Goal: Communication & Community: Answer question/provide support

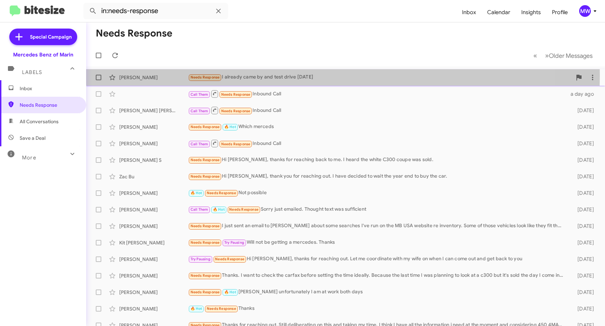
click at [271, 76] on div "Needs Response I already came by and test drive [DATE]" at bounding box center [380, 77] width 384 height 8
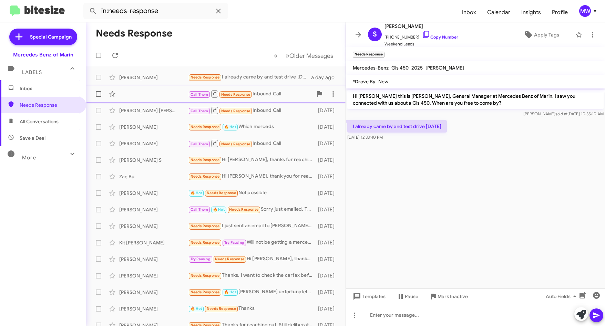
click at [283, 93] on div "Call Them Needs Response Inbound Call" at bounding box center [250, 94] width 124 height 9
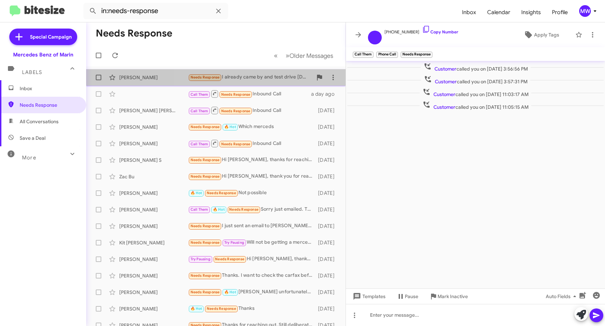
click at [284, 80] on div "Needs Response I already came by and test drive [DATE]" at bounding box center [250, 77] width 124 height 8
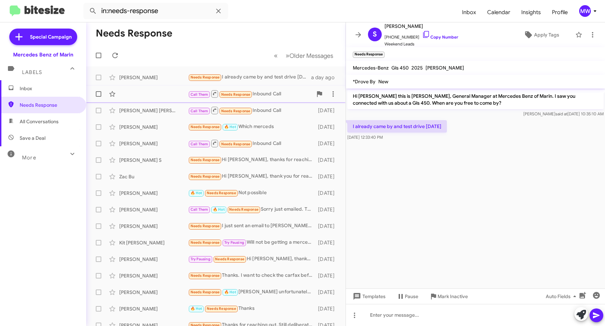
click at [285, 96] on div "Call Them Needs Response Inbound Call" at bounding box center [250, 94] width 124 height 9
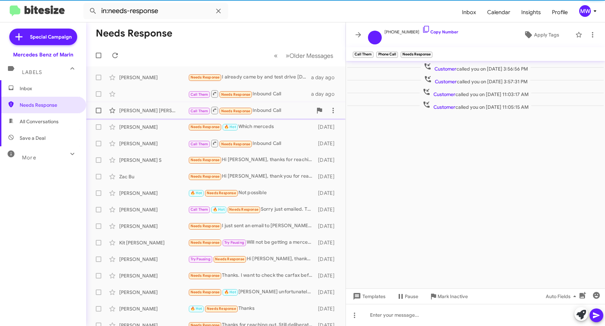
click at [285, 112] on div "Call Them Needs Response Inbound Call" at bounding box center [250, 110] width 124 height 9
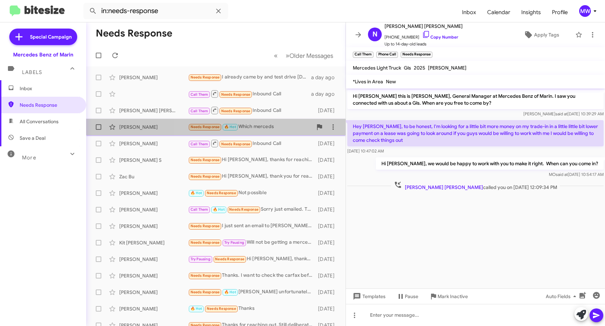
click at [282, 126] on div "Needs Response 🔥 Hot Which merceds" at bounding box center [250, 127] width 124 height 8
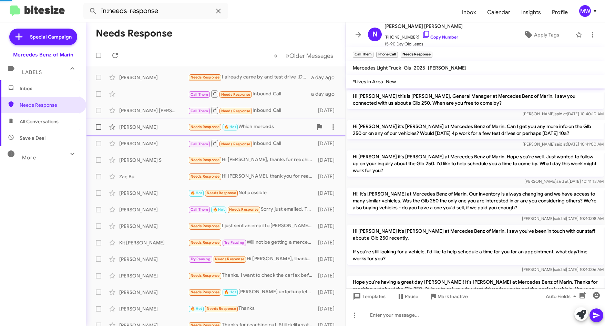
scroll to position [143, 0]
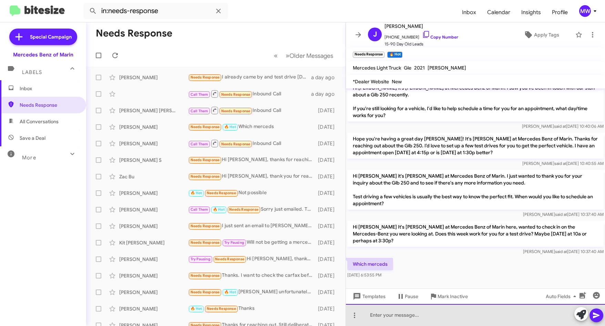
click at [448, 320] on div at bounding box center [475, 315] width 259 height 22
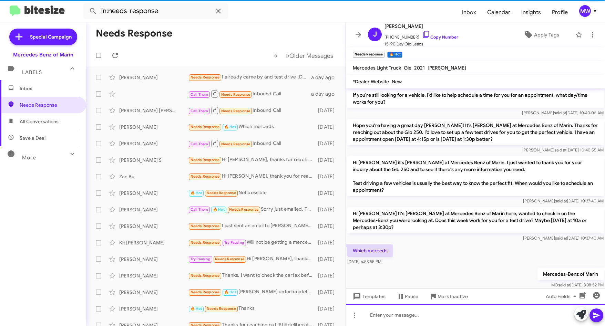
scroll to position [168, 0]
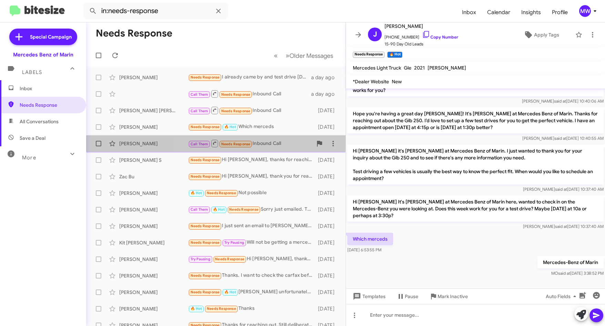
click at [284, 147] on div "Call Them Needs Response Inbound Call" at bounding box center [250, 143] width 124 height 9
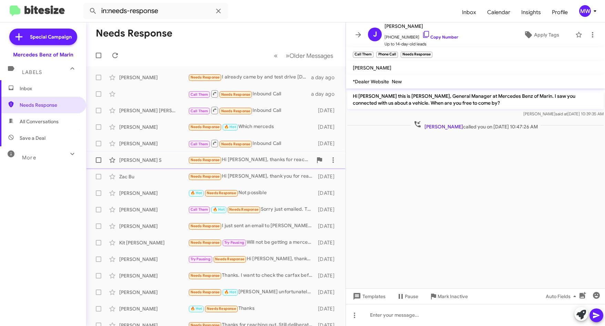
click at [281, 158] on div "Needs Response Hi [PERSON_NAME], thanks for reaching back to me. I heard the wh…" at bounding box center [250, 160] width 124 height 8
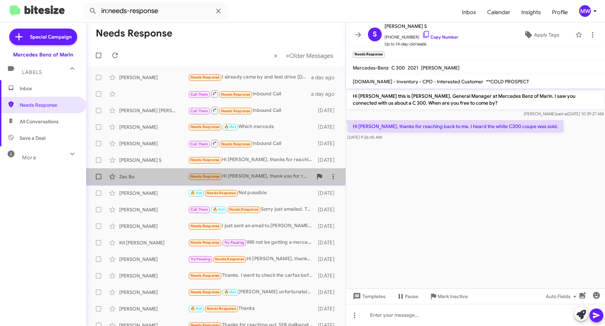
click at [275, 174] on div "Needs Response Hi [PERSON_NAME], thank you for reaching out. I have decided to …" at bounding box center [250, 177] width 124 height 8
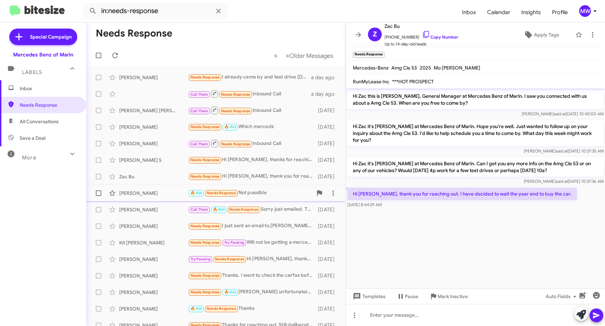
click at [269, 190] on div "🔥 Hot Needs Response Not possible" at bounding box center [250, 193] width 124 height 8
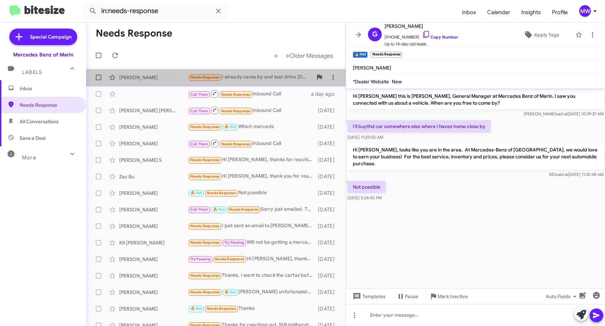
click at [274, 78] on div "Needs Response I already came by and test drive [DATE]" at bounding box center [250, 77] width 124 height 8
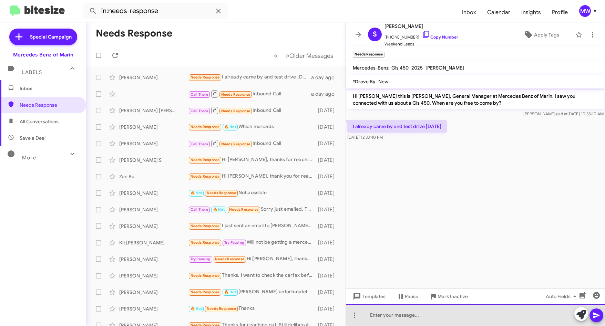
click at [421, 317] on div at bounding box center [475, 315] width 259 height 22
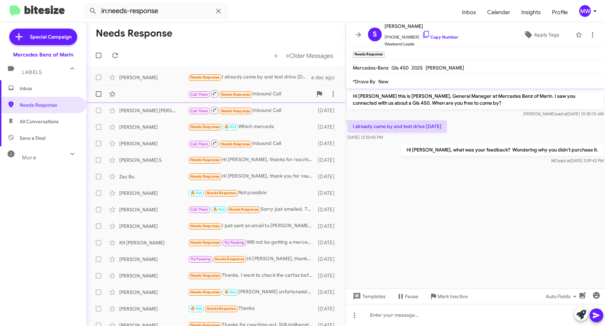
click at [282, 91] on div "Call Them Needs Response Inbound Call" at bounding box center [250, 94] width 124 height 9
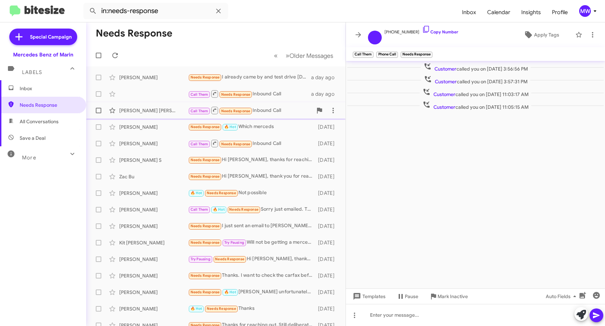
click at [283, 111] on div "Call Them Needs Response Inbound Call" at bounding box center [250, 110] width 124 height 9
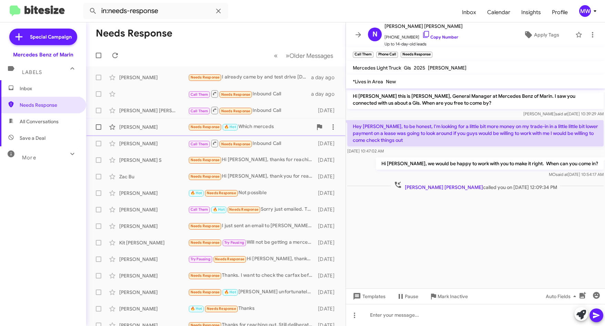
click at [285, 125] on div "Needs Response 🔥 Hot Which merceds" at bounding box center [250, 127] width 124 height 8
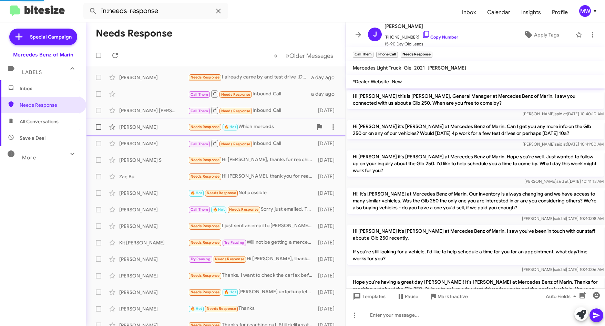
scroll to position [168, 0]
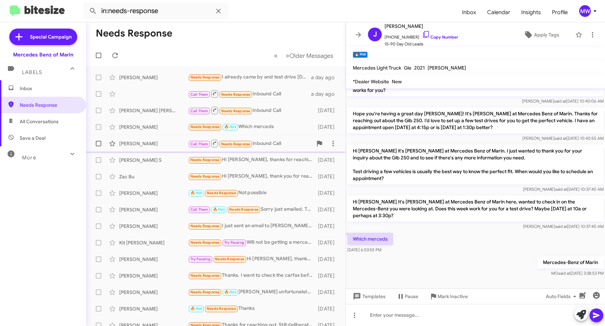
click at [281, 137] on div "[PERSON_NAME] A Call Them Needs Response Inbound Call [DATE]" at bounding box center [216, 144] width 248 height 14
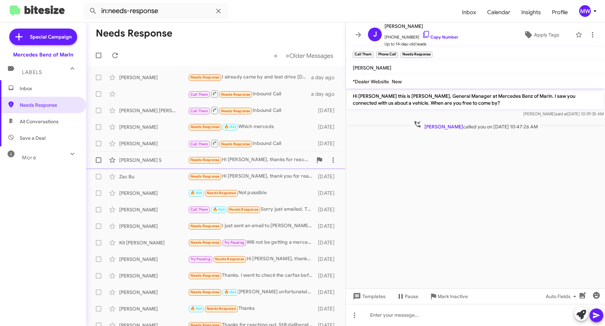
click at [281, 157] on div "Needs Response Hi [PERSON_NAME], thanks for reaching back to me. I heard the wh…" at bounding box center [250, 160] width 124 height 8
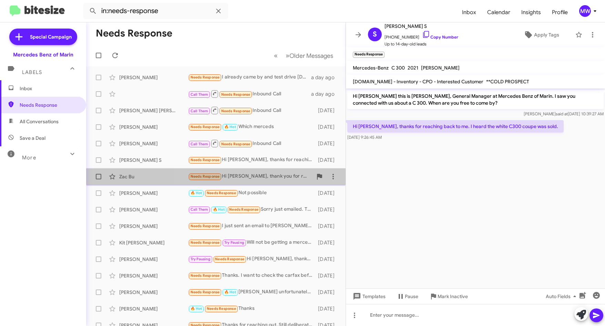
click at [278, 176] on div "Needs Response Hi [PERSON_NAME], thank you for reaching out. I have decided to …" at bounding box center [250, 177] width 124 height 8
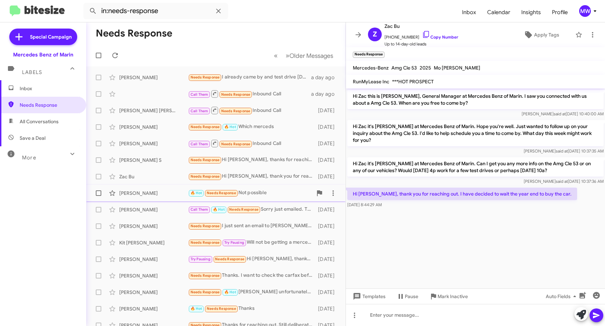
click at [282, 191] on div "🔥 Hot Needs Response Not possible" at bounding box center [250, 193] width 124 height 8
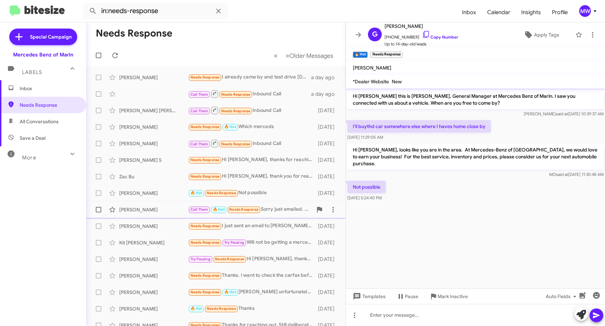
click at [280, 208] on div "Call Them 🔥 Hot Needs Response Sorry just emailed. Thought text was sufficient" at bounding box center [250, 210] width 124 height 8
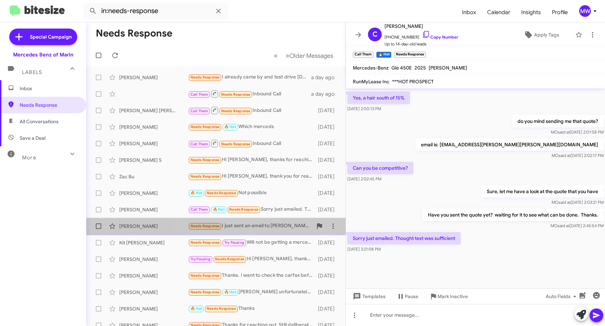
click at [283, 226] on div "Needs Response I just sent an email to [PERSON_NAME] about some searches I've r…" at bounding box center [250, 226] width 124 height 8
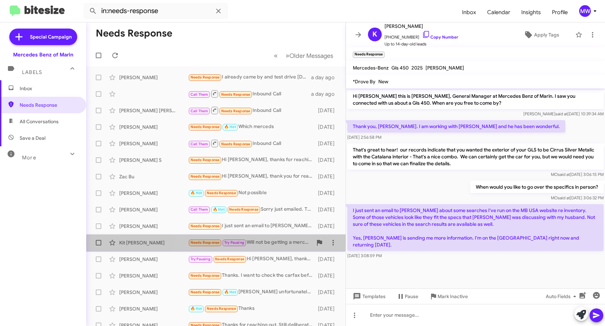
click at [279, 243] on div "Needs Response Try Pausing Will not be getting a mercedes. Thanks" at bounding box center [250, 243] width 124 height 8
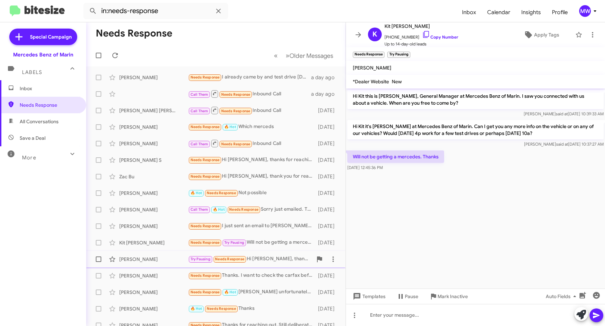
click at [279, 259] on div "Try Pausing Needs Response Hi [PERSON_NAME], thanks for reaching out. Let me co…" at bounding box center [250, 259] width 124 height 8
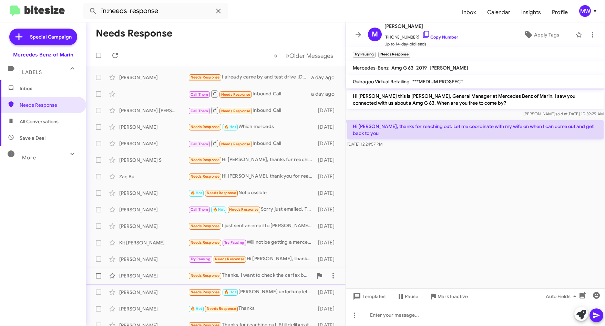
click at [279, 275] on div "Needs Response Thanks. I want to check the carfax before setting the time ideal…" at bounding box center [250, 276] width 124 height 8
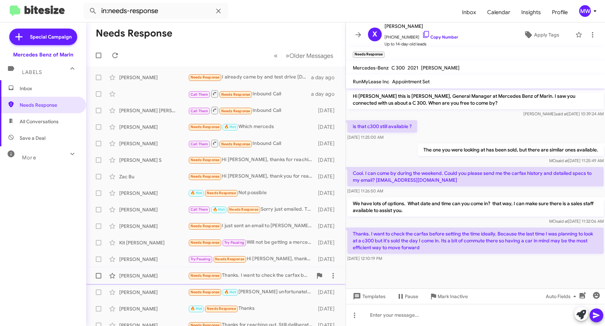
click at [280, 271] on div "[PERSON_NAME] Needs Response Thanks. I want to check the carfax before setting …" at bounding box center [216, 276] width 248 height 14
click at [273, 288] on div "[PERSON_NAME] Needs Response 🔥 Hot [PERSON_NAME] unfortunately I am at work bot…" at bounding box center [216, 293] width 248 height 14
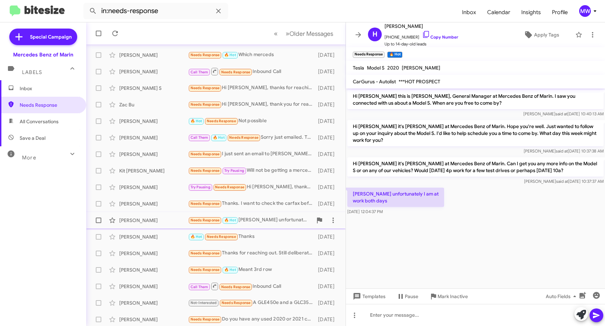
scroll to position [74, 0]
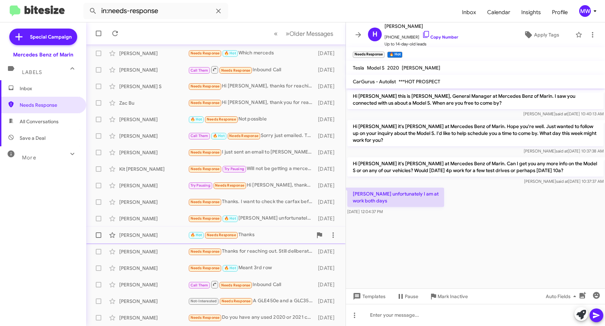
click at [276, 236] on div "🔥 Hot Needs Response Thanks" at bounding box center [250, 235] width 124 height 8
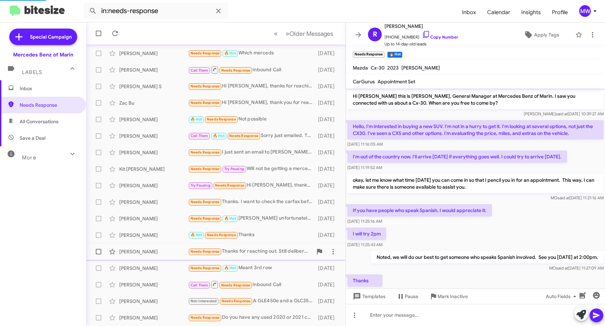
scroll to position [22, 0]
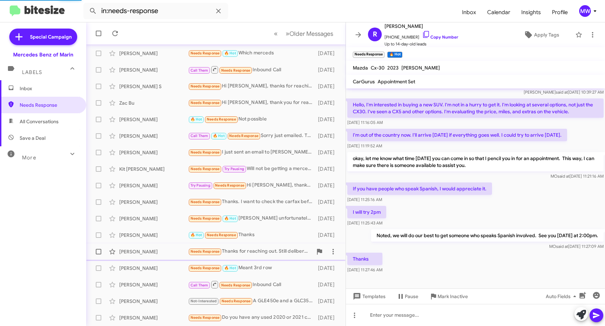
click at [273, 254] on div "Needs Response Thanks for reaching out. Still deliberating on this and taking m…" at bounding box center [250, 252] width 124 height 8
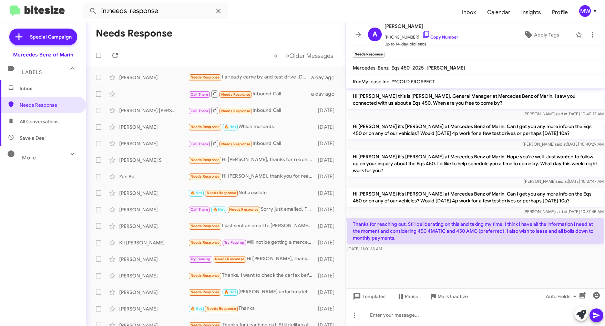
click at [252, 13] on form "in:needs-response" at bounding box center [269, 11] width 373 height 17
click at [219, 11] on icon at bounding box center [218, 11] width 4 height 4
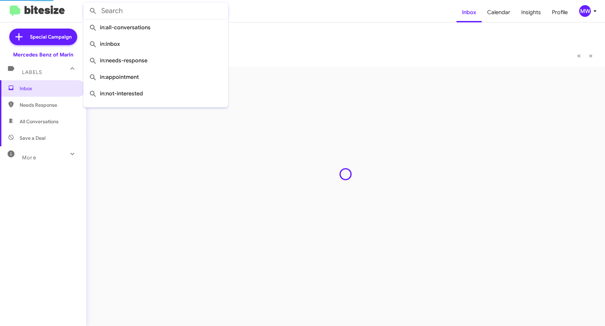
click at [161, 12] on input "text" at bounding box center [155, 11] width 145 height 17
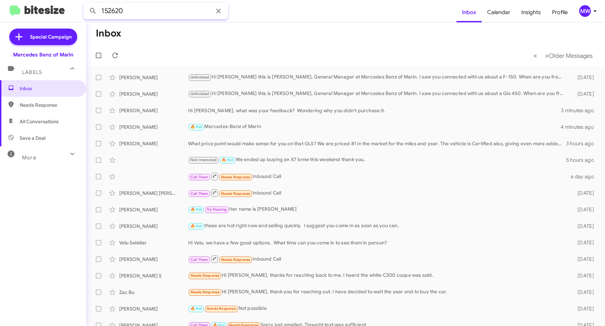
type input "152620"
click at [86, 4] on button at bounding box center [93, 11] width 14 height 14
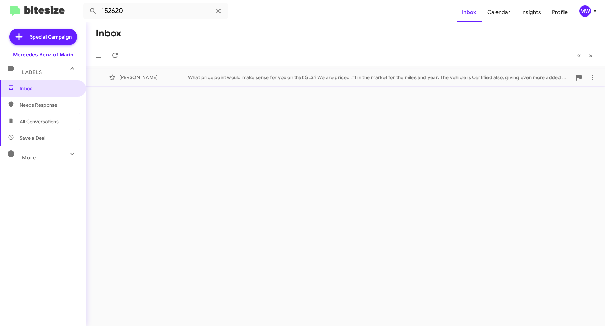
click at [302, 81] on div "What price point would make sense for you on that GLS? We are priced #1 in the …" at bounding box center [380, 77] width 384 height 7
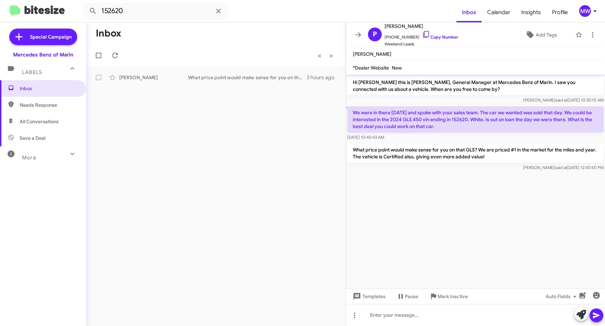
drag, startPoint x: 362, startPoint y: 112, endPoint x: 450, endPoint y: 126, distance: 89.0
click at [450, 126] on p "We were in there [DATE] and spoke with your sales team. The car we wanted was s…" at bounding box center [475, 119] width 256 height 26
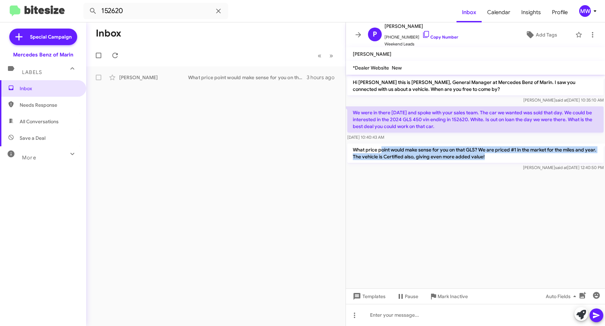
drag, startPoint x: 380, startPoint y: 152, endPoint x: 521, endPoint y: 158, distance: 141.0
click at [521, 158] on p "What price point would make sense for you on that GLS? We are priced #1 in the …" at bounding box center [475, 153] width 256 height 19
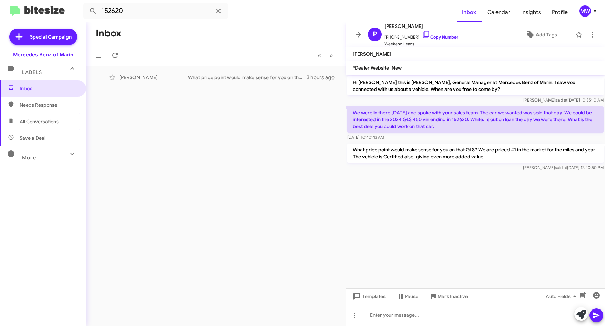
drag, startPoint x: 521, startPoint y: 158, endPoint x: 487, endPoint y: 200, distance: 54.0
click at [487, 200] on cdk-virtual-scroll-viewport "Hi [PERSON_NAME] this is [PERSON_NAME], General Manager at Mercedes Benz of Mar…" at bounding box center [475, 182] width 259 height 214
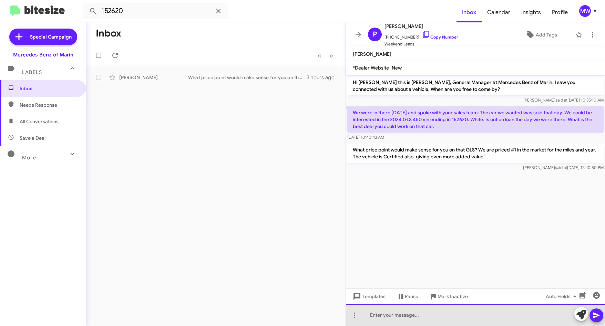
click at [420, 322] on div at bounding box center [475, 315] width 259 height 22
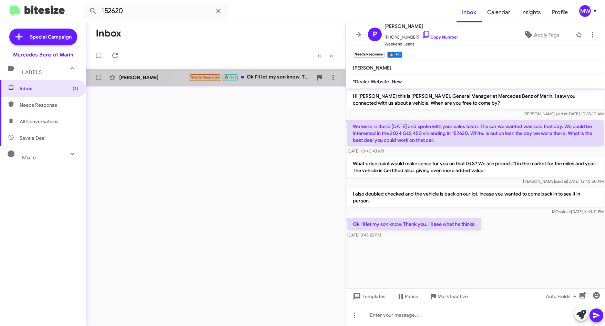
click at [291, 74] on div "Needs Response 🔥 Hot Ok I'll let my son know. Thank you. I'll see what he think…" at bounding box center [250, 77] width 124 height 8
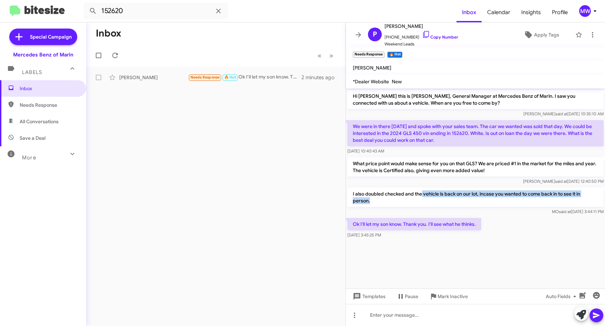
drag, startPoint x: 421, startPoint y: 195, endPoint x: 394, endPoint y: 206, distance: 29.6
click at [394, 206] on p "I also doubled checked and the vehicle is back on our lot, incase you wanted to…" at bounding box center [475, 197] width 256 height 19
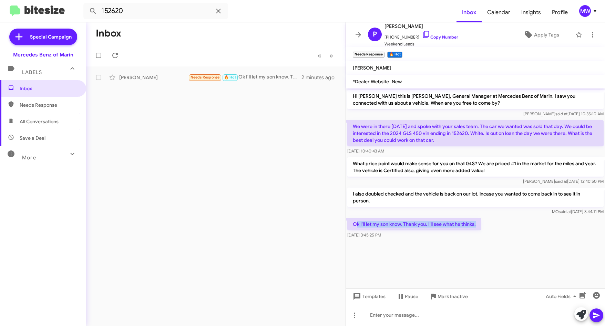
drag, startPoint x: 394, startPoint y: 206, endPoint x: 481, endPoint y: 222, distance: 88.2
click at [481, 222] on p "Ok I'll let my son know. Thank you. I'll see what he thinks." at bounding box center [414, 224] width 134 height 12
drag, startPoint x: 481, startPoint y: 222, endPoint x: 492, endPoint y: 265, distance: 45.0
click at [481, 257] on cdk-virtual-scroll-viewport "Hi [PERSON_NAME] this is [PERSON_NAME], General Manager at Mercedes Benz of Mar…" at bounding box center [475, 189] width 259 height 200
